Goal: Task Accomplishment & Management: Manage account settings

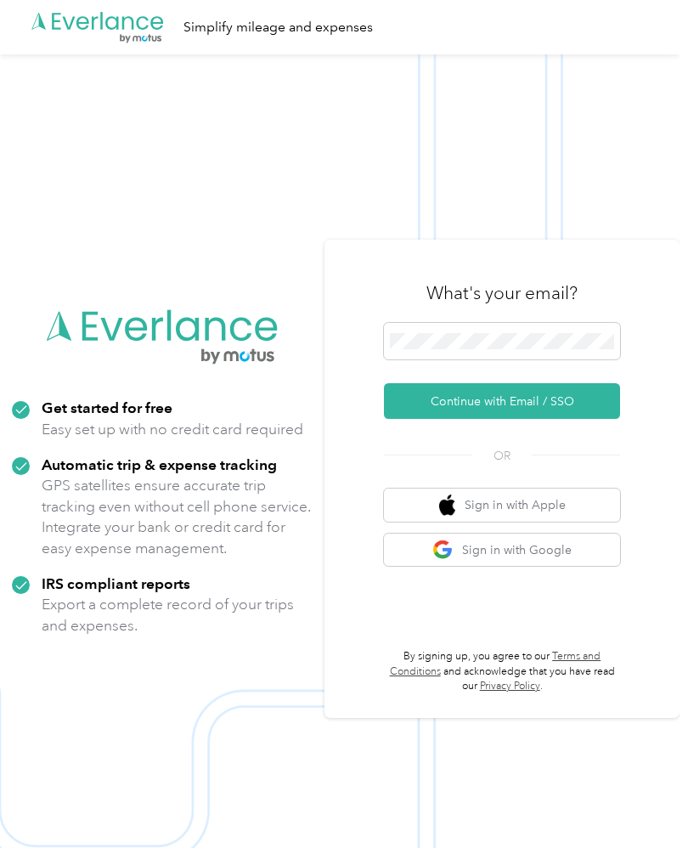
click at [562, 419] on button "Continue with Email / SSO" at bounding box center [502, 401] width 236 height 36
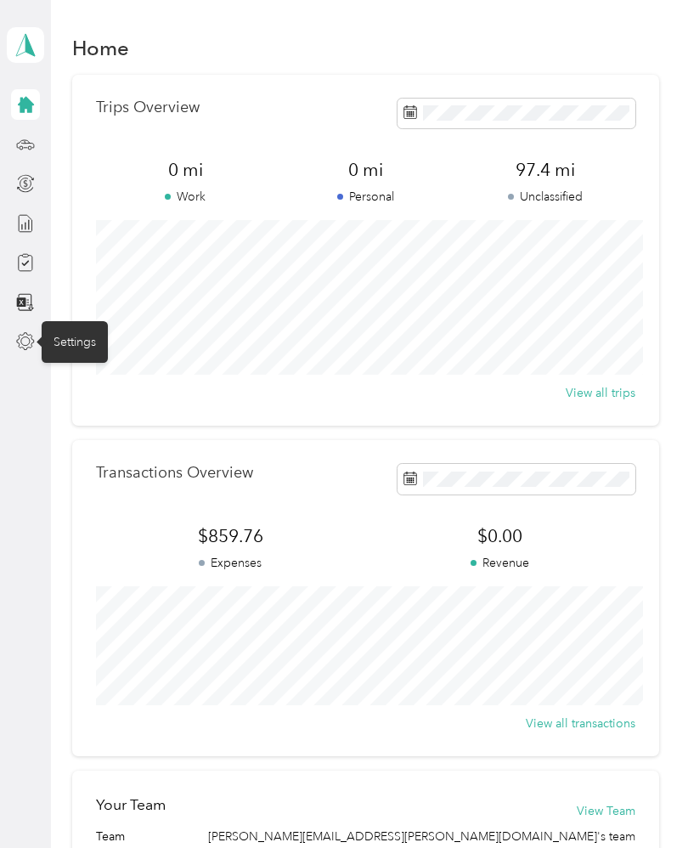
click at [20, 343] on icon at bounding box center [25, 341] width 19 height 19
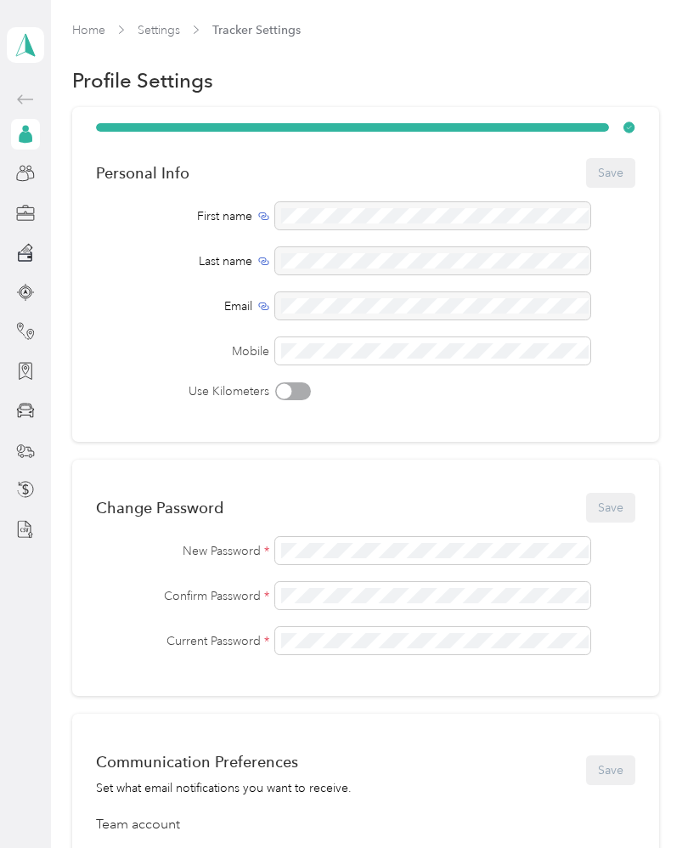
scroll to position [-2, 0]
